Goal: Register for event/course

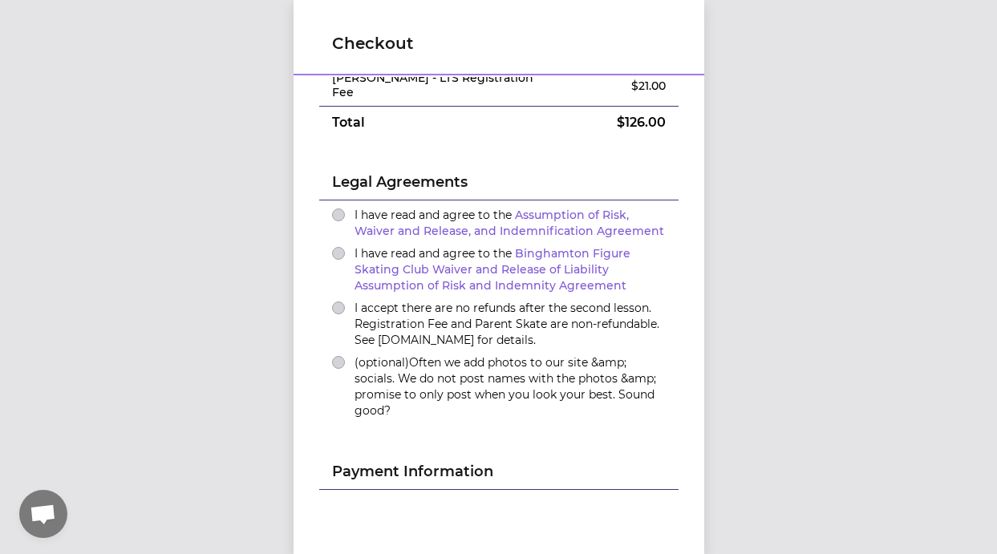
scroll to position [90, 0]
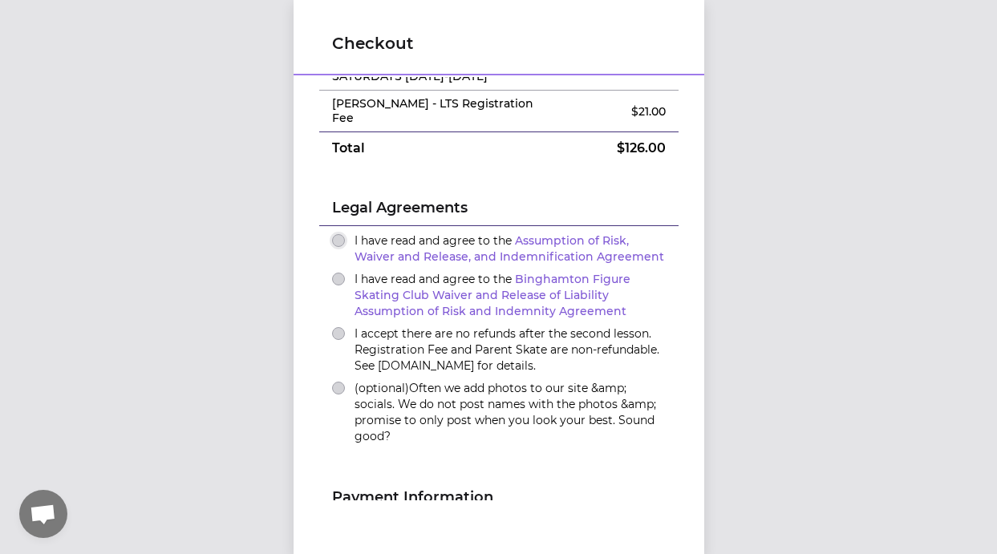
click at [334, 234] on button "I have read and agree to the Assumption of Risk, Waiver and Release, and Indemn…" at bounding box center [338, 240] width 13 height 13
click at [332, 275] on div "I have read and agree to the Binghamton Figure Skating Club Waiver and Release …" at bounding box center [499, 295] width 334 height 48
click at [334, 273] on button "I have read and agree to the Binghamton Figure Skating Club Waiver and Release …" at bounding box center [338, 279] width 13 height 13
click at [332, 327] on button "I accept there are no refunds after the second lesson. Registration Fee and Par…" at bounding box center [338, 333] width 13 height 13
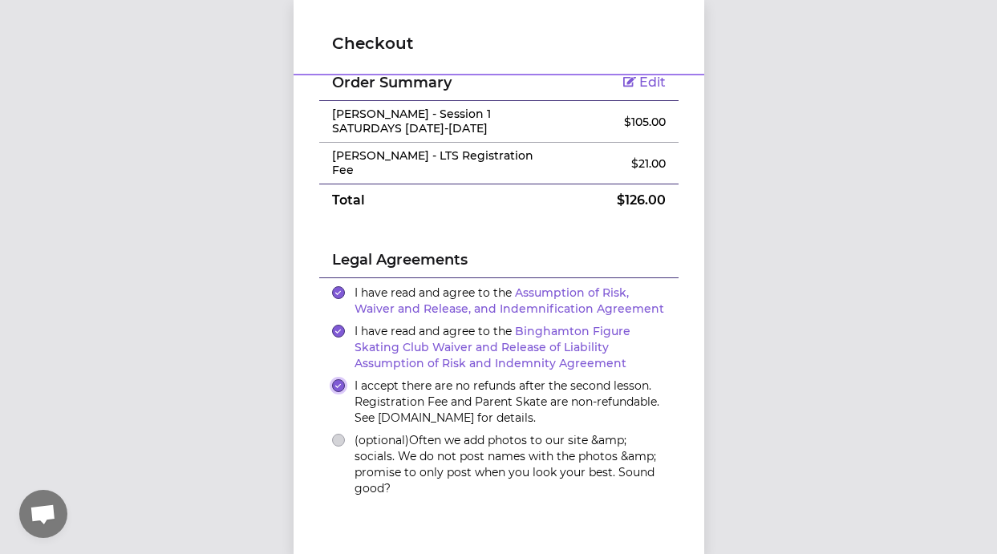
scroll to position [0, 0]
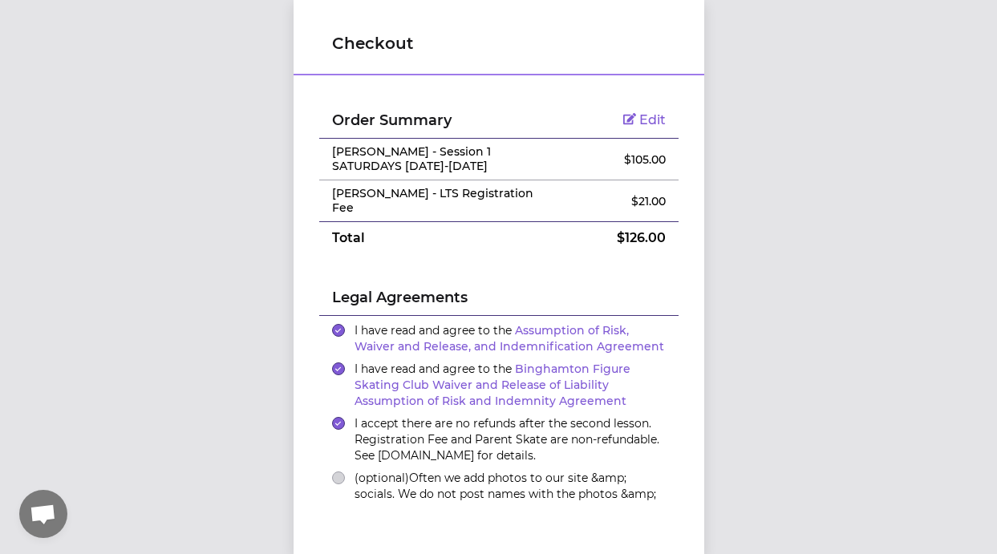
click at [640, 120] on span "Edit" at bounding box center [653, 119] width 26 height 15
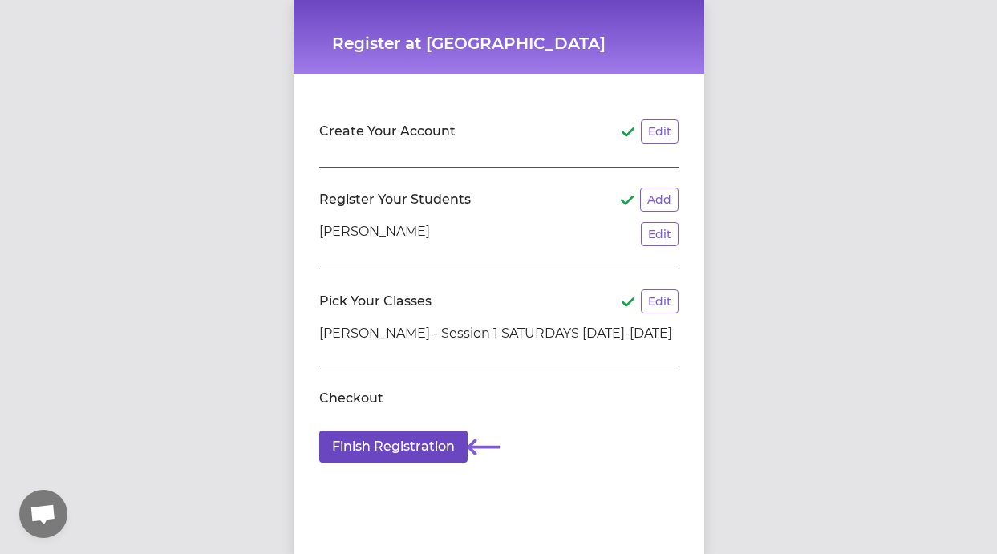
scroll to position [12, 0]
click at [396, 437] on button "Finish Registration" at bounding box center [393, 447] width 148 height 32
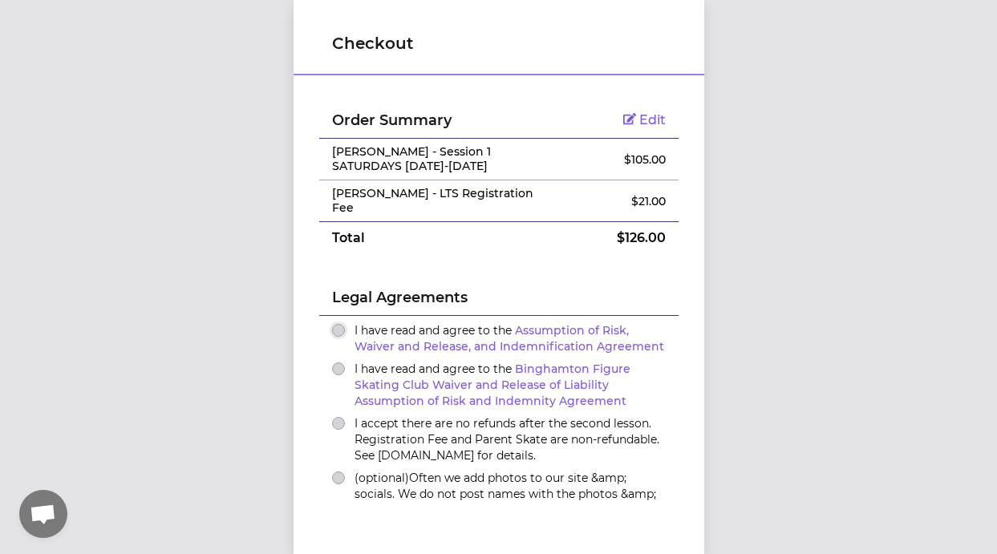
click at [332, 324] on button "I have read and agree to the Assumption of Risk, Waiver and Release, and Indemn…" at bounding box center [338, 330] width 13 height 13
click at [332, 363] on button "I have read and agree to the Binghamton Figure Skating Club Waiver and Release …" at bounding box center [338, 369] width 13 height 13
click at [332, 417] on button "I accept there are no refunds after the second lesson. Registration Fee and Par…" at bounding box center [338, 423] width 13 height 13
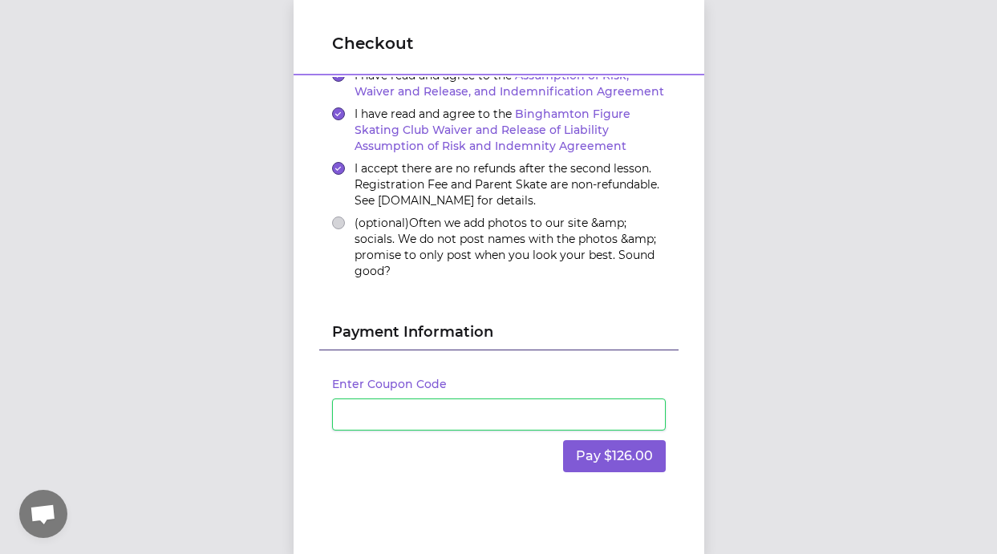
scroll to position [266, 0]
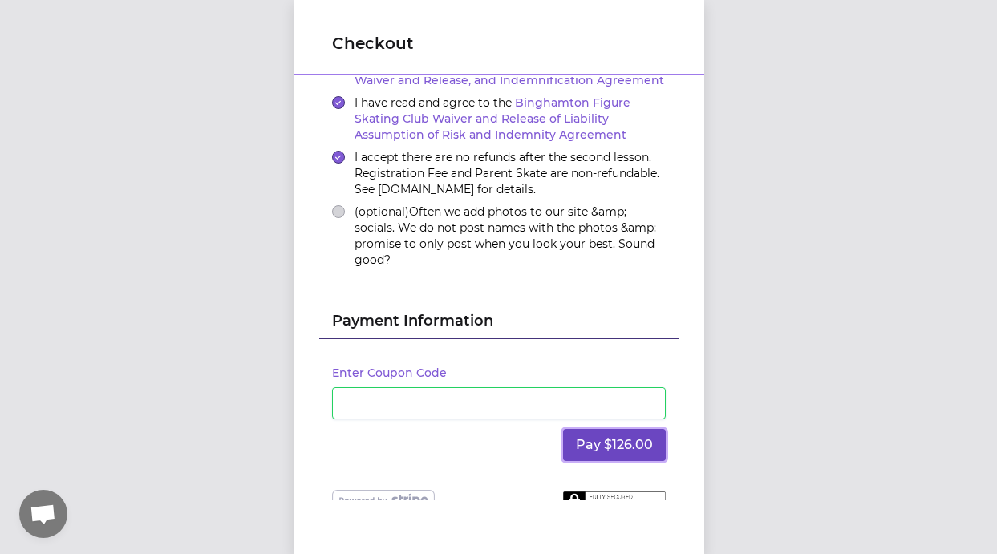
click at [572, 440] on button "Pay $126.00" at bounding box center [614, 445] width 103 height 32
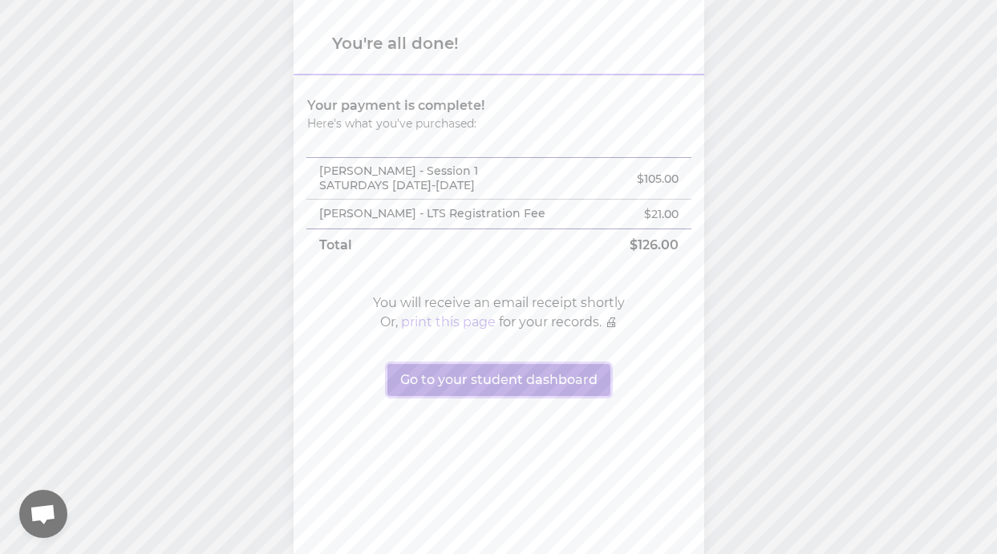
click at [567, 386] on button "Go to your student dashboard" at bounding box center [499, 380] width 223 height 32
